Goal: Information Seeking & Learning: Understand process/instructions

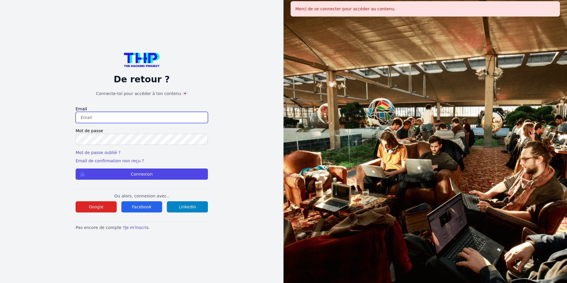
click at [192, 121] on input "email" at bounding box center [142, 117] width 132 height 11
drag, startPoint x: 118, startPoint y: 115, endPoint x: 51, endPoint y: 121, distance: 66.5
click at [52, 121] on div "De retour ? Connecte-toi pour accéder à ton contenu 💌 Email rodriguezs@live.fr …" at bounding box center [142, 141] width 246 height 283
type input "feverhope@outlook.fr"
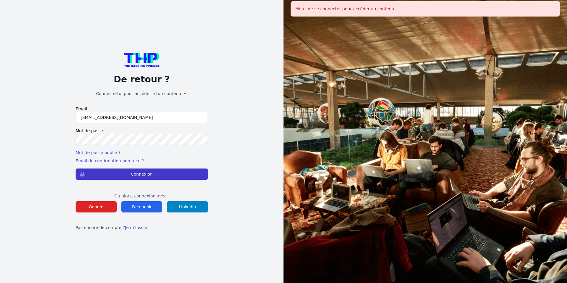
click at [178, 176] on button "Connexion" at bounding box center [142, 174] width 132 height 11
click at [139, 172] on button "Connexion" at bounding box center [142, 174] width 132 height 11
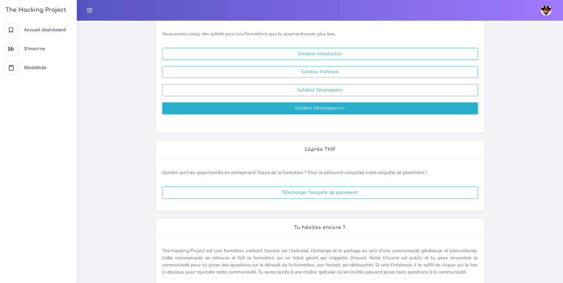
scroll to position [224, 0]
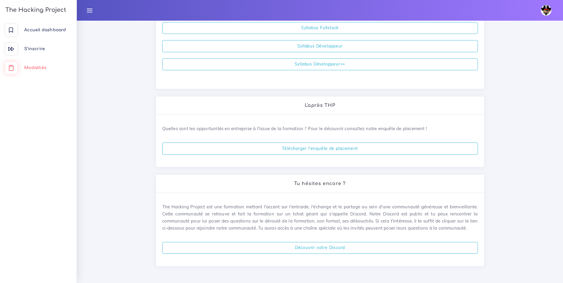
click at [39, 68] on span "Modalités" at bounding box center [35, 68] width 22 height 4
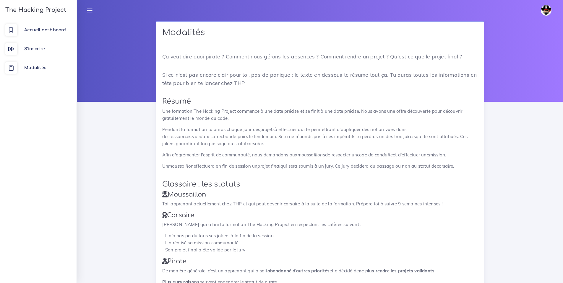
scroll to position [30, 0]
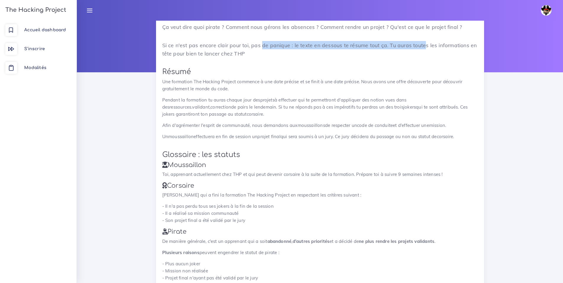
drag, startPoint x: 259, startPoint y: 46, endPoint x: 382, endPoint y: 67, distance: 124.4
click at [419, 46] on p "Si ce n'est pas encore clair pour toi, pas de panique : le texte en dessous te …" at bounding box center [319, 49] width 315 height 17
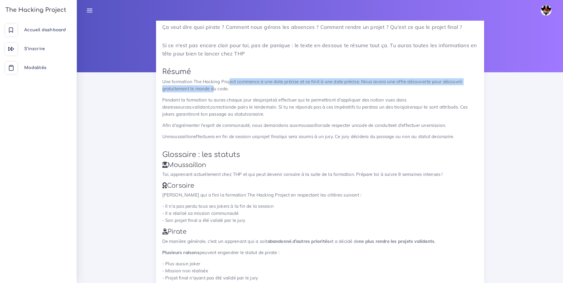
drag, startPoint x: 230, startPoint y: 84, endPoint x: 215, endPoint y: 90, distance: 16.5
click at [215, 90] on p "Une formation The Hacking Project commence à une date précise et se finit à une…" at bounding box center [319, 85] width 315 height 14
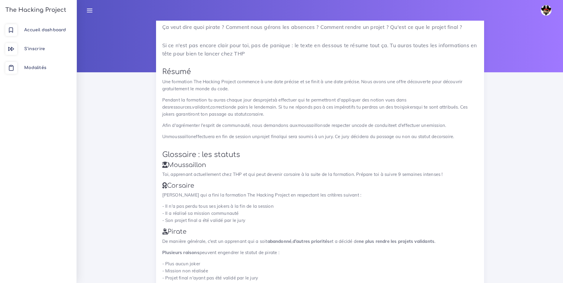
click at [249, 99] on p "Pendant la formation tu auras chaque jour des projets à effectuer qui te permet…" at bounding box center [319, 107] width 315 height 21
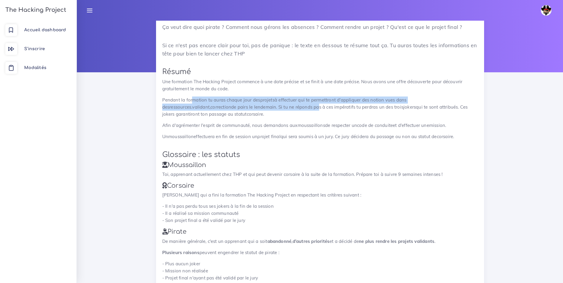
drag, startPoint x: 190, startPoint y: 102, endPoint x: 271, endPoint y: 106, distance: 81.1
click at [270, 106] on p "Pendant la formation tu auras chaque jour des projets à effectuer qui te permet…" at bounding box center [319, 107] width 315 height 21
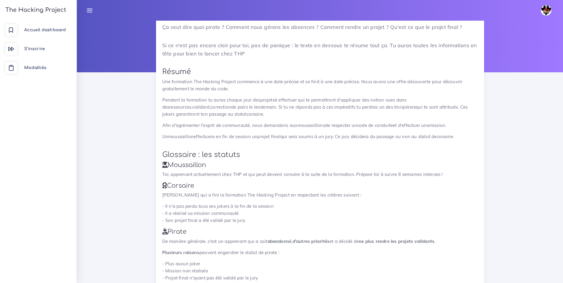
click at [271, 106] on p "Pendant la formation tu auras chaque jour des projets à effectuer qui te permet…" at bounding box center [319, 107] width 315 height 21
click at [289, 99] on p "Pendant la formation tu auras chaque jour des projets à effectuer qui te permet…" at bounding box center [319, 107] width 315 height 21
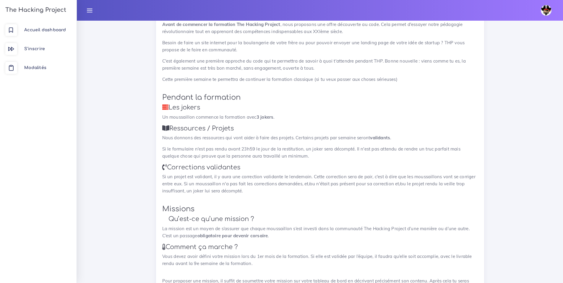
scroll to position [325, 0]
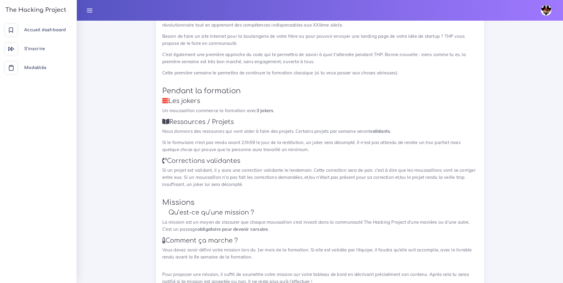
click at [380, 171] on p "Si un projet est validant, il y aura une correction validante le lendemain. Cet…" at bounding box center [319, 177] width 315 height 21
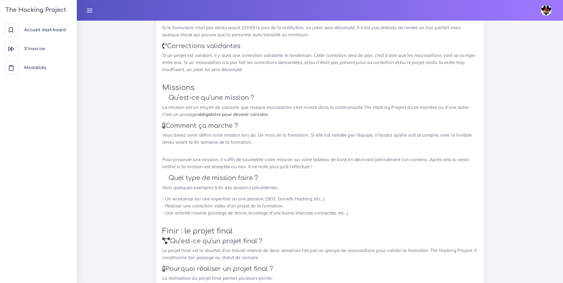
scroll to position [443, 0]
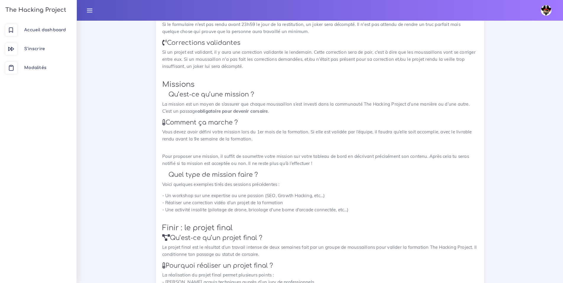
click at [343, 93] on h3 "Qu’est-ce qu’une mission ?" at bounding box center [319, 94] width 315 height 7
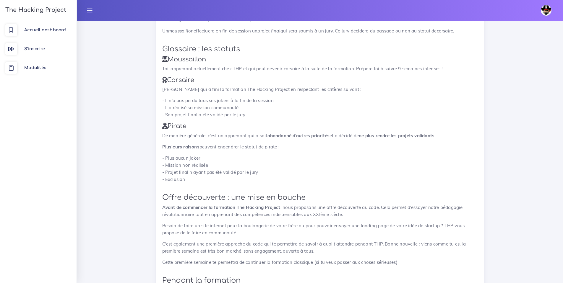
scroll to position [47, 0]
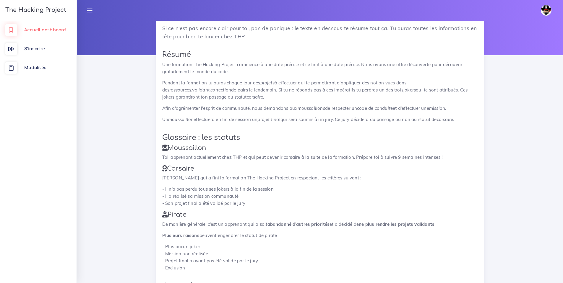
drag, startPoint x: 45, startPoint y: 33, endPoint x: 192, endPoint y: 93, distance: 159.3
click at [45, 33] on link "Accueil dashboard" at bounding box center [38, 30] width 76 height 19
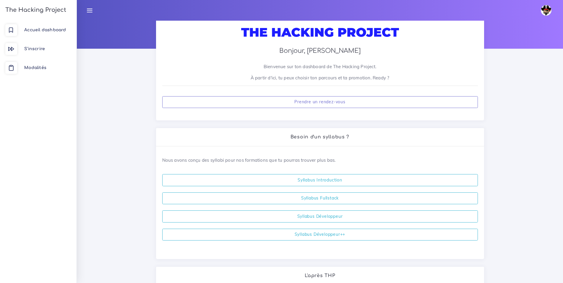
scroll to position [118, 0]
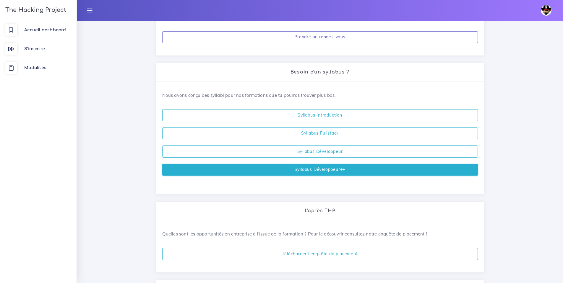
click at [348, 172] on link "Syllabus Développeur++" at bounding box center [319, 170] width 315 height 12
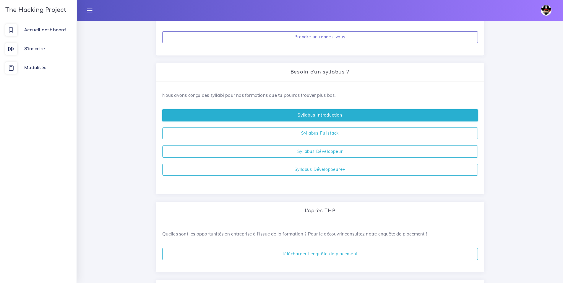
click at [320, 119] on link "Syllabus Introduction" at bounding box center [319, 115] width 315 height 12
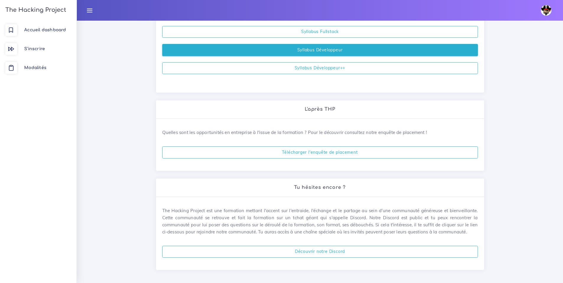
scroll to position [224, 0]
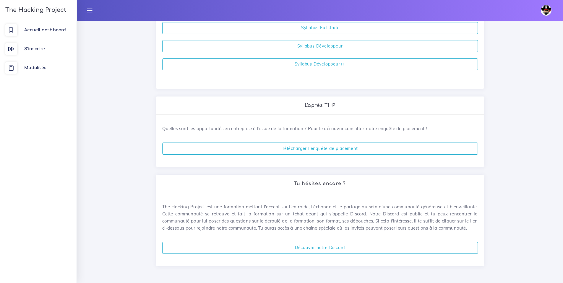
click at [147, 193] on div "Bonjour, [PERSON_NAME] sur ton dashboard de The Hacking Project. À partir d'ici…" at bounding box center [320, 40] width 486 height 486
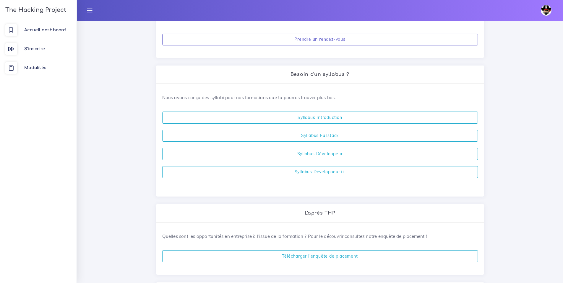
scroll to position [105, 0]
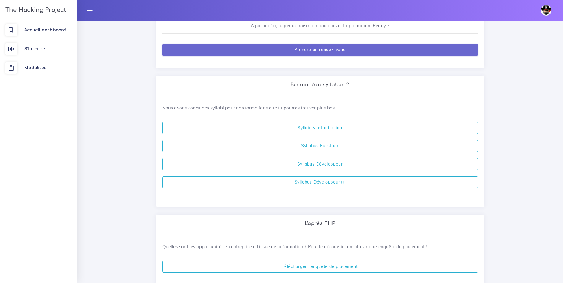
click at [343, 52] on link "Prendre un rendez-vous" at bounding box center [319, 50] width 315 height 12
